Goal: Information Seeking & Learning: Learn about a topic

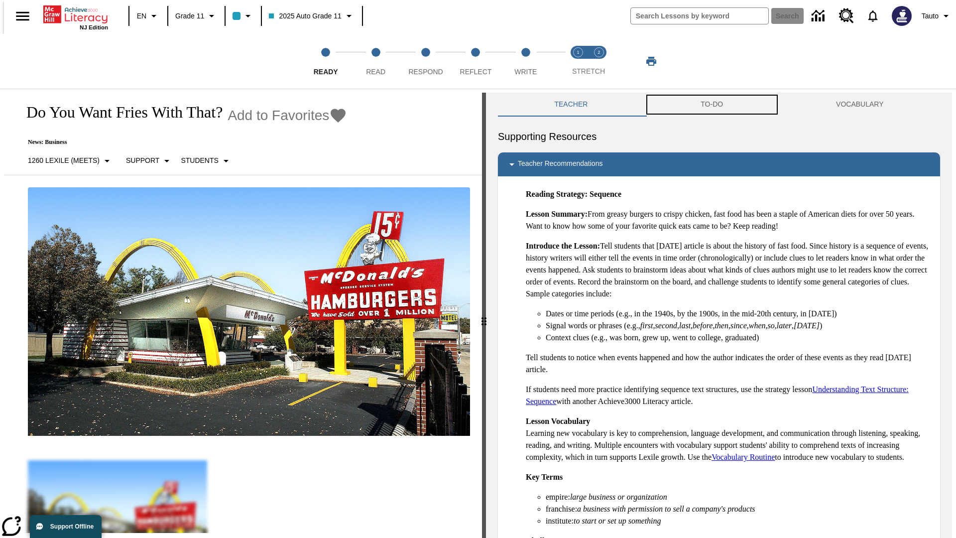
click at [712, 105] on button "TO-DO" at bounding box center [712, 105] width 135 height 24
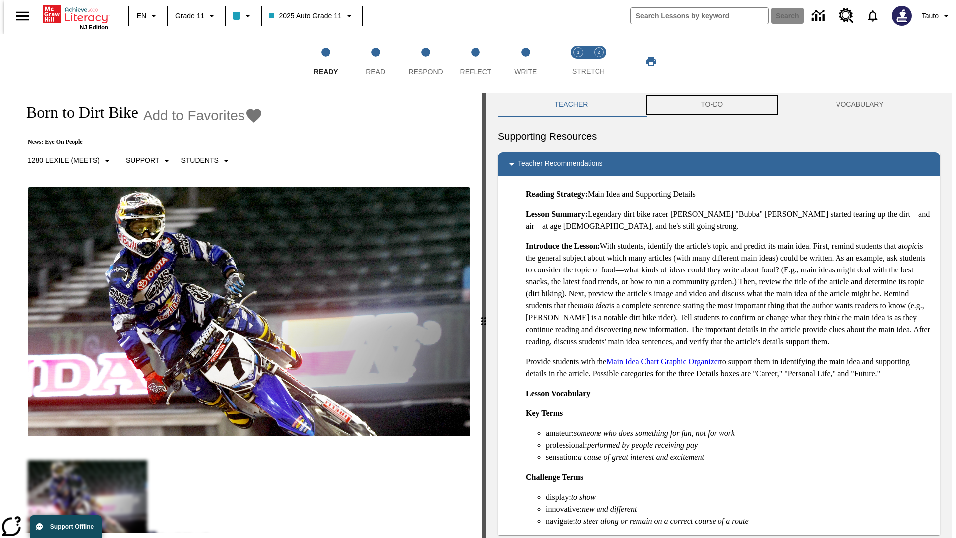
click at [712, 105] on button "TO-DO" at bounding box center [712, 105] width 135 height 24
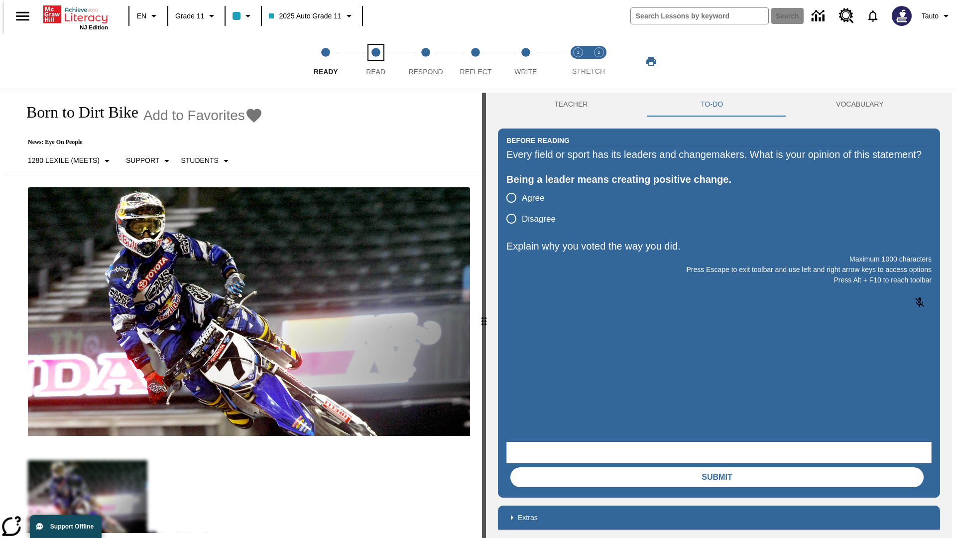
click at [376, 61] on span "Read" at bounding box center [375, 68] width 19 height 18
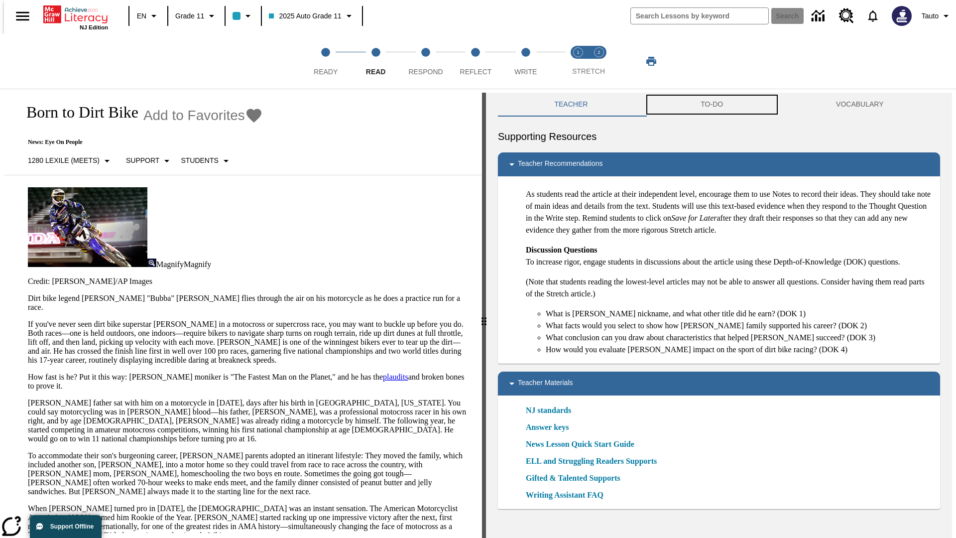
scroll to position [0, 0]
click at [712, 105] on button "TO-DO" at bounding box center [712, 104] width 135 height 24
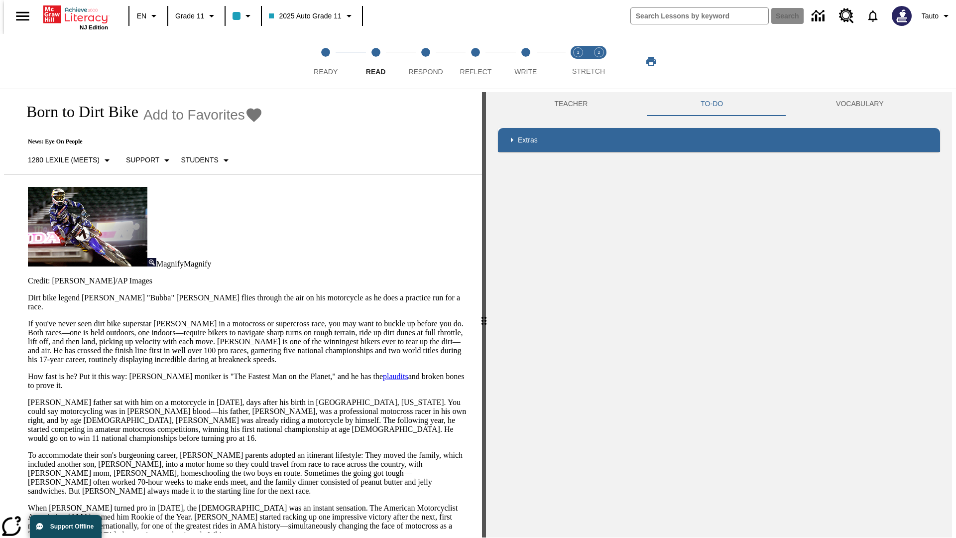
click at [28, 319] on p "If you've never seen dirt bike superstar [PERSON_NAME] in a motocross or superc…" at bounding box center [249, 341] width 442 height 45
